Goal: Transaction & Acquisition: Obtain resource

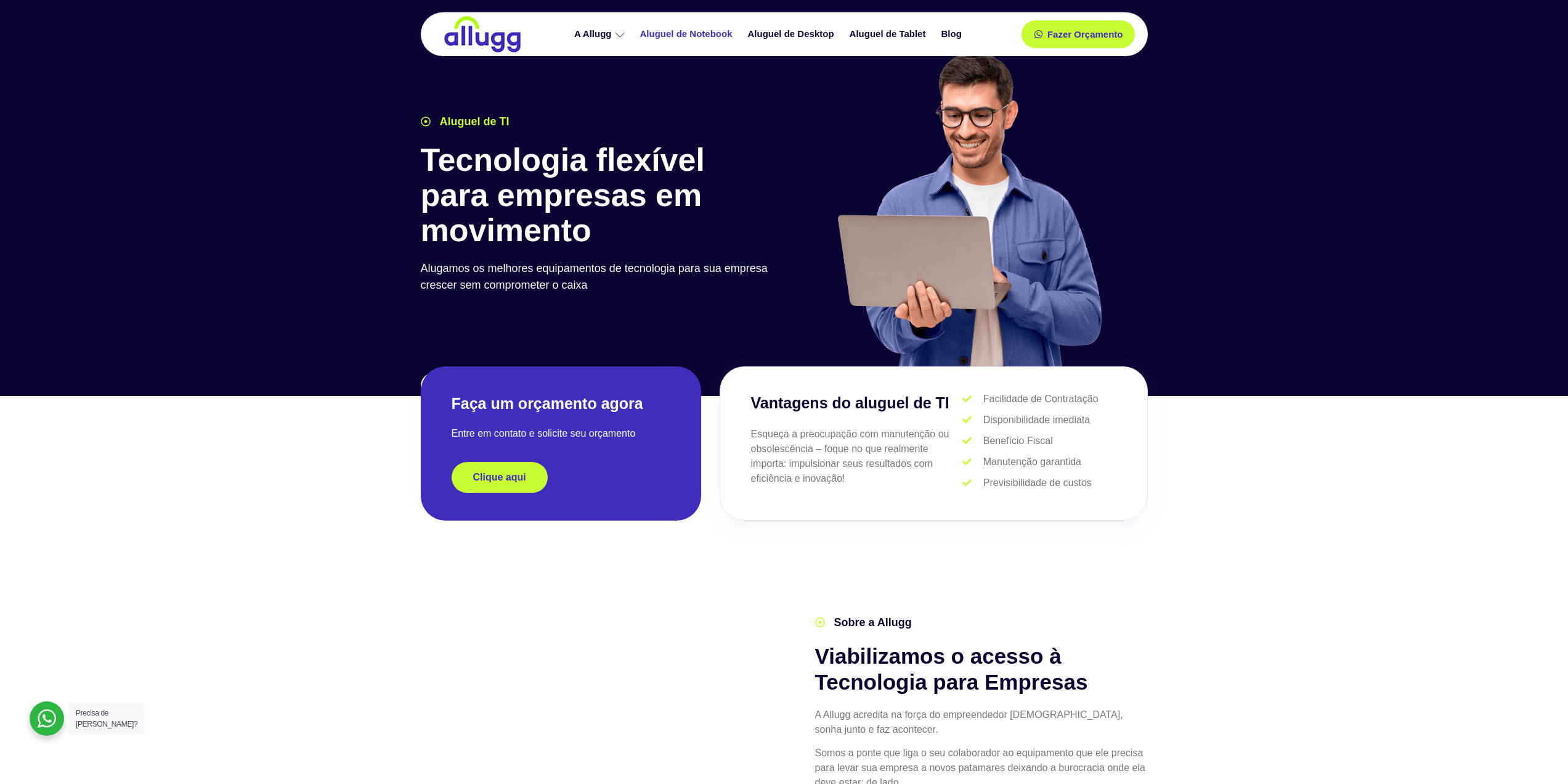
click at [686, 37] on link "Aluguel de Notebook" at bounding box center [688, 34] width 108 height 22
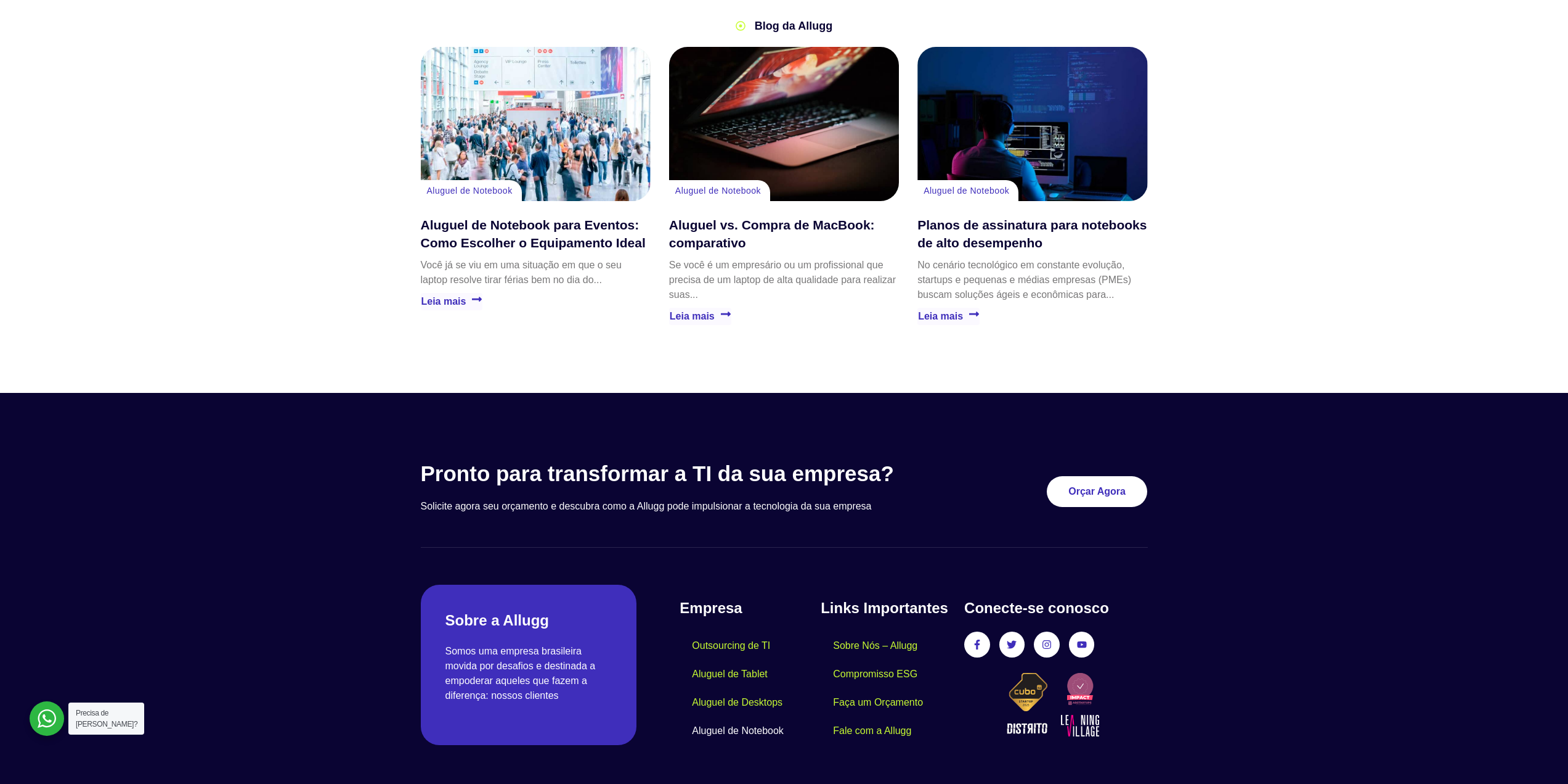
scroll to position [2736, 0]
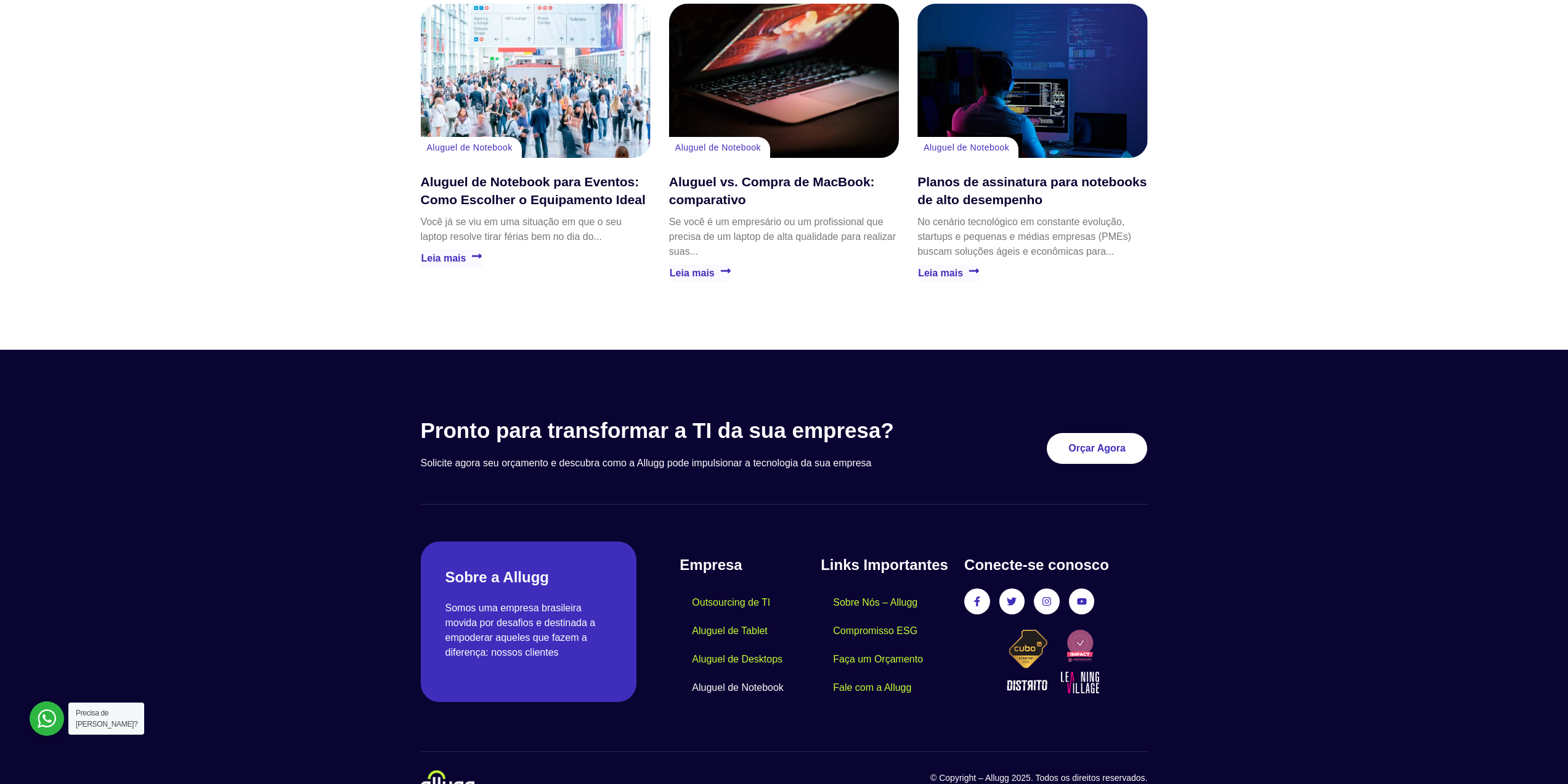
click at [725, 673] on link "Aluguel de Notebook" at bounding box center [738, 687] width 116 height 28
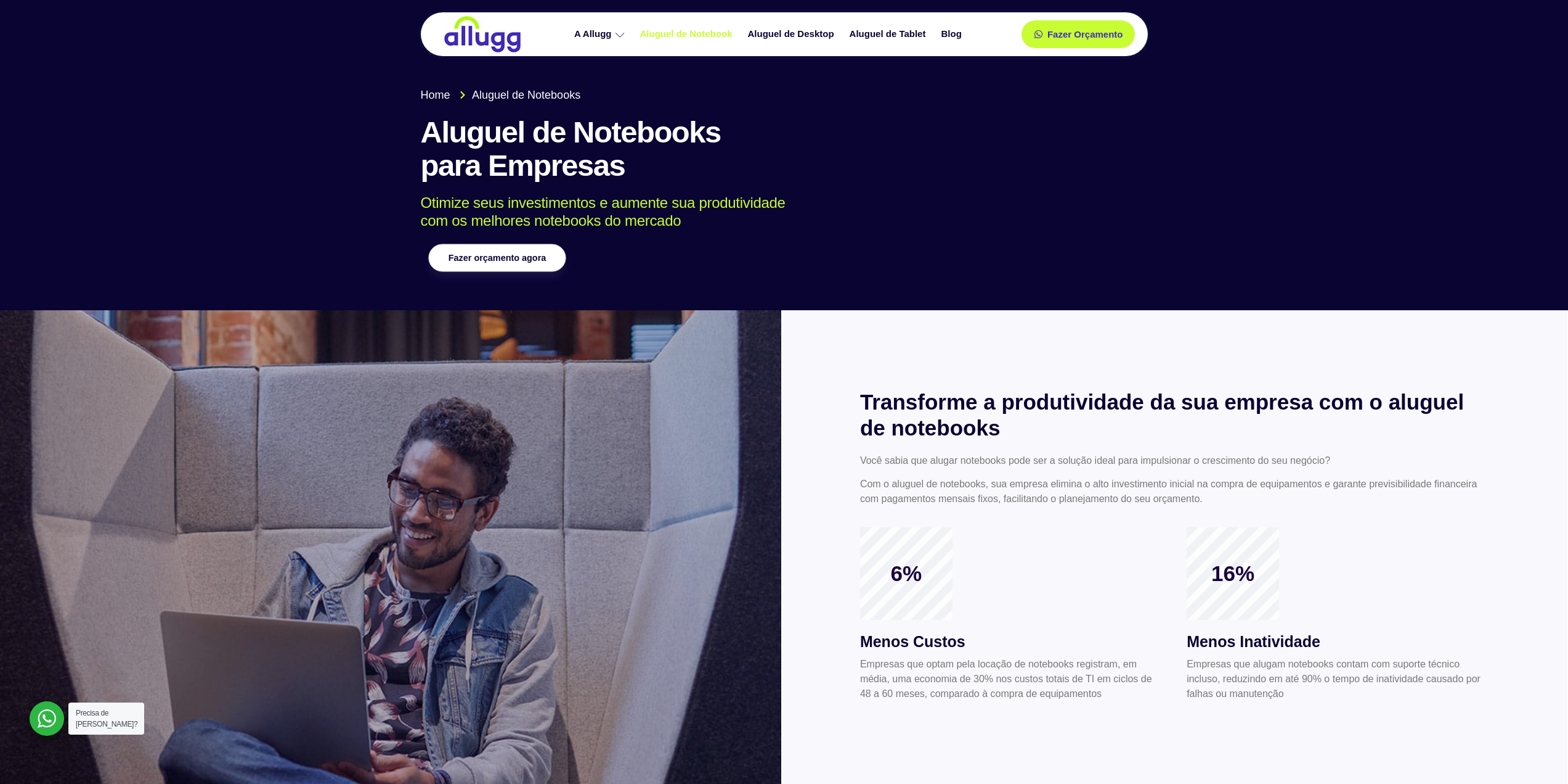
click at [524, 261] on span "Fazer orçamento agora" at bounding box center [497, 257] width 97 height 8
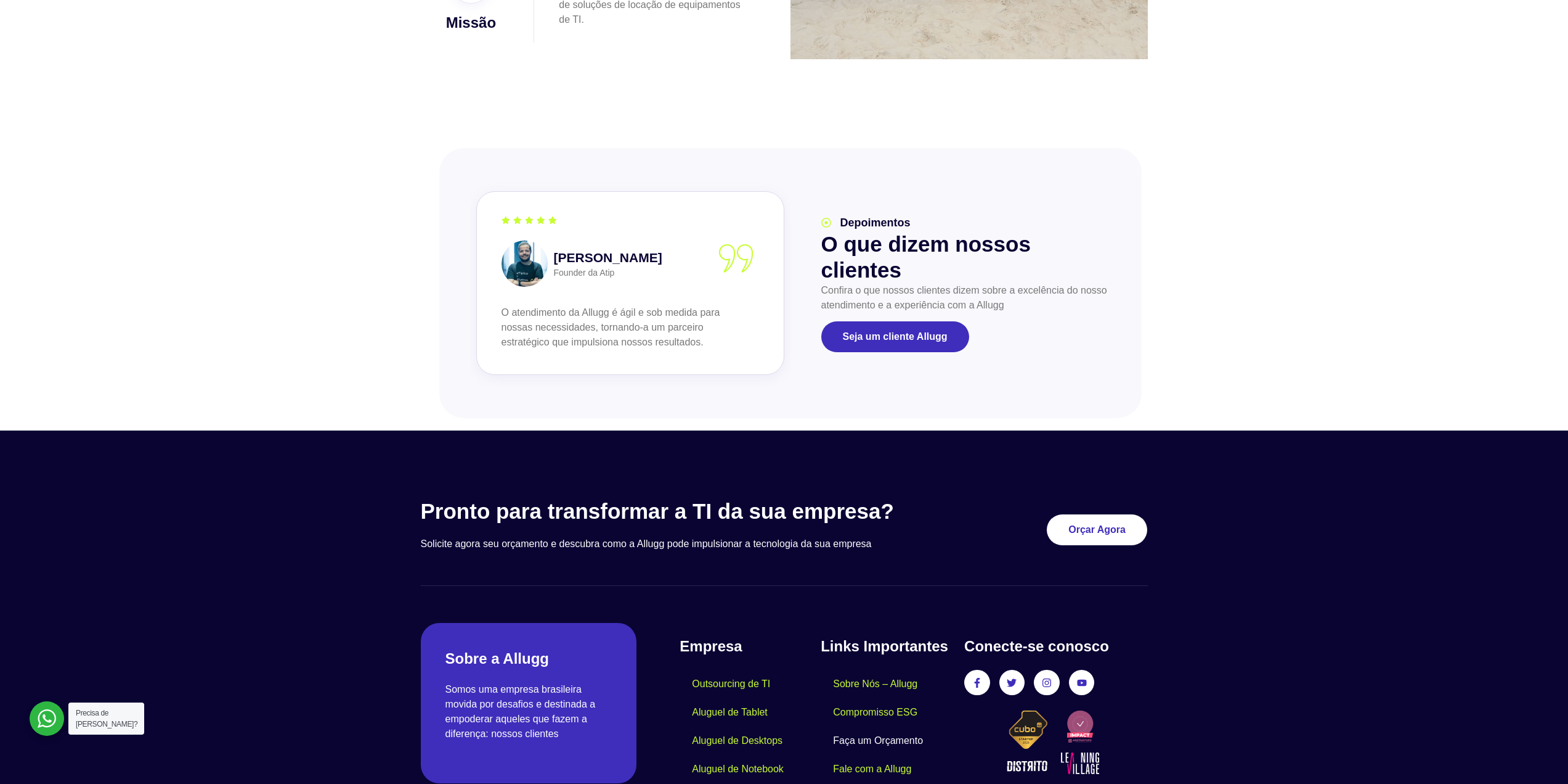
scroll to position [1268, 0]
